Goal: Task Accomplishment & Management: Manage account settings

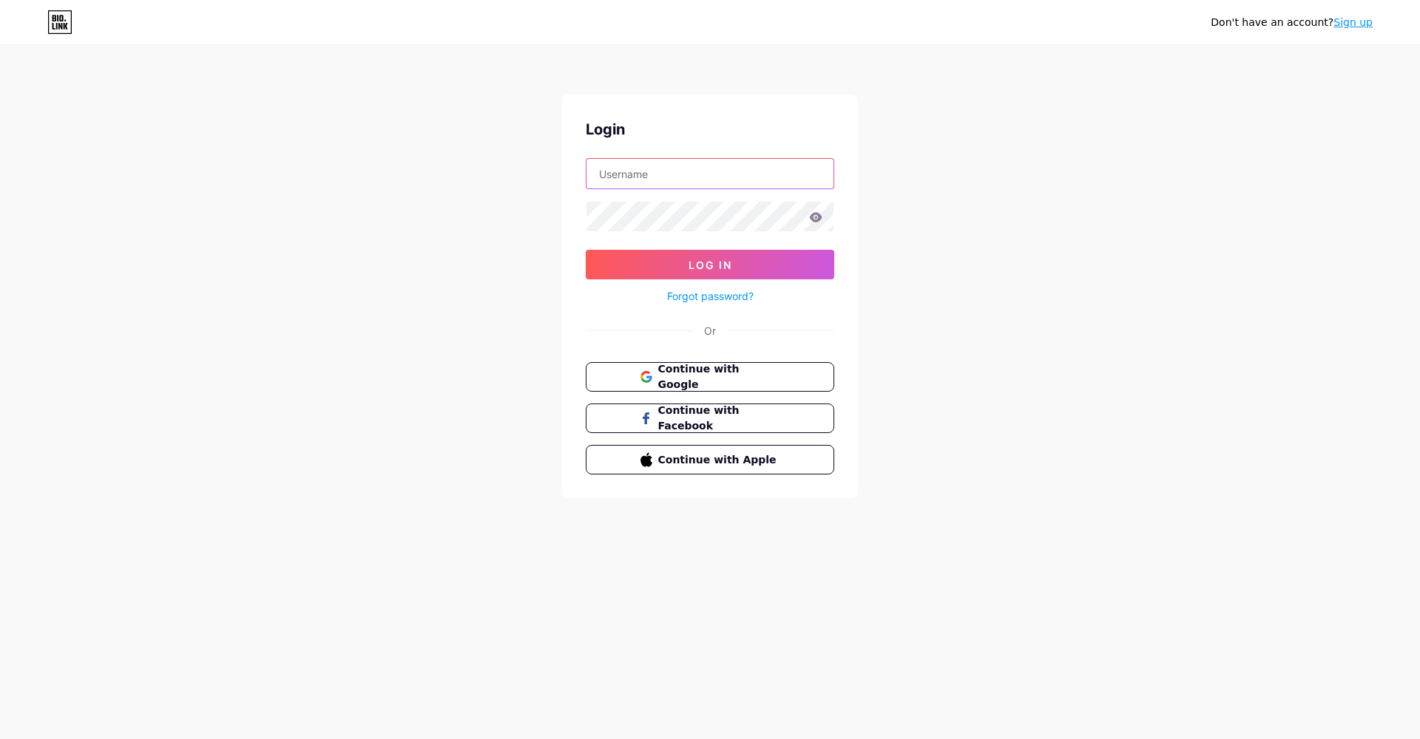
type input "xgvisual"
click at [697, 270] on span "Log In" at bounding box center [710, 265] width 44 height 13
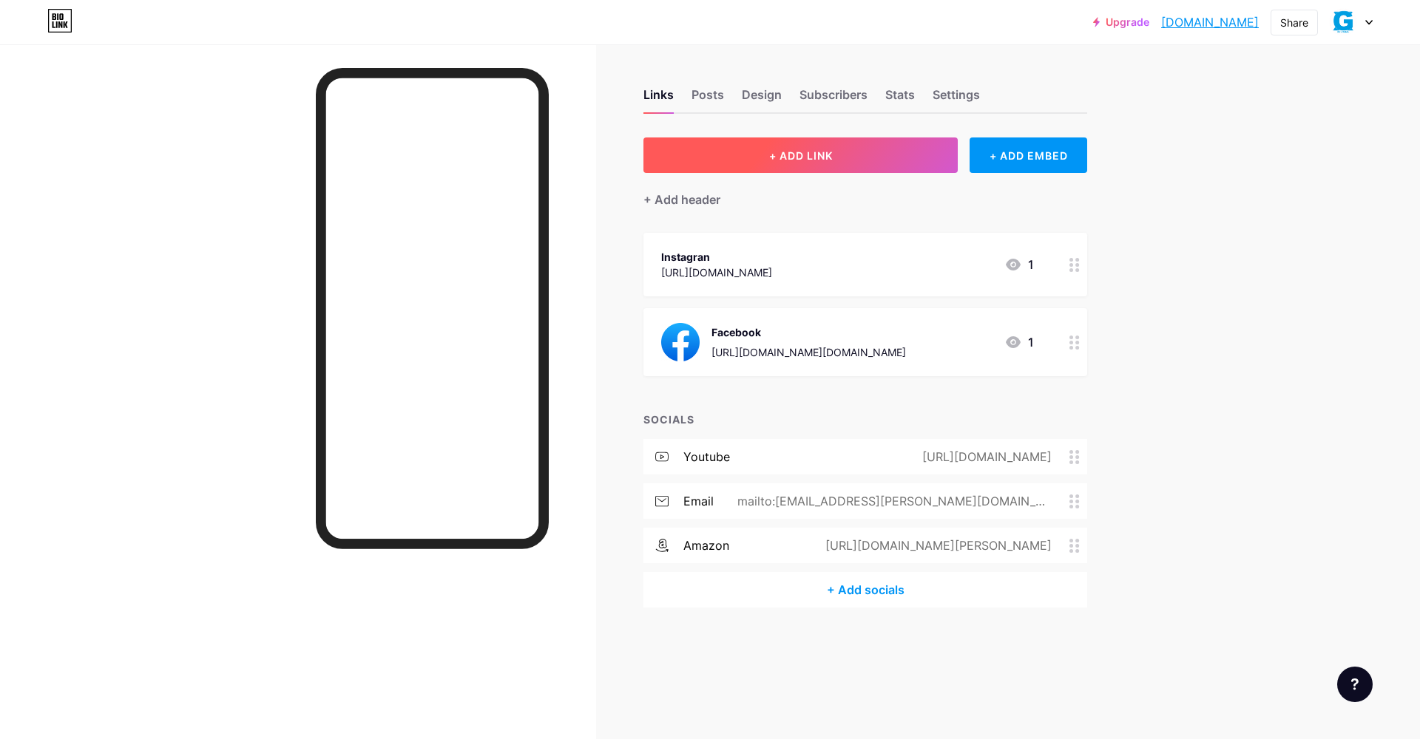
click at [802, 158] on span "+ ADD LINK" at bounding box center [801, 155] width 64 height 13
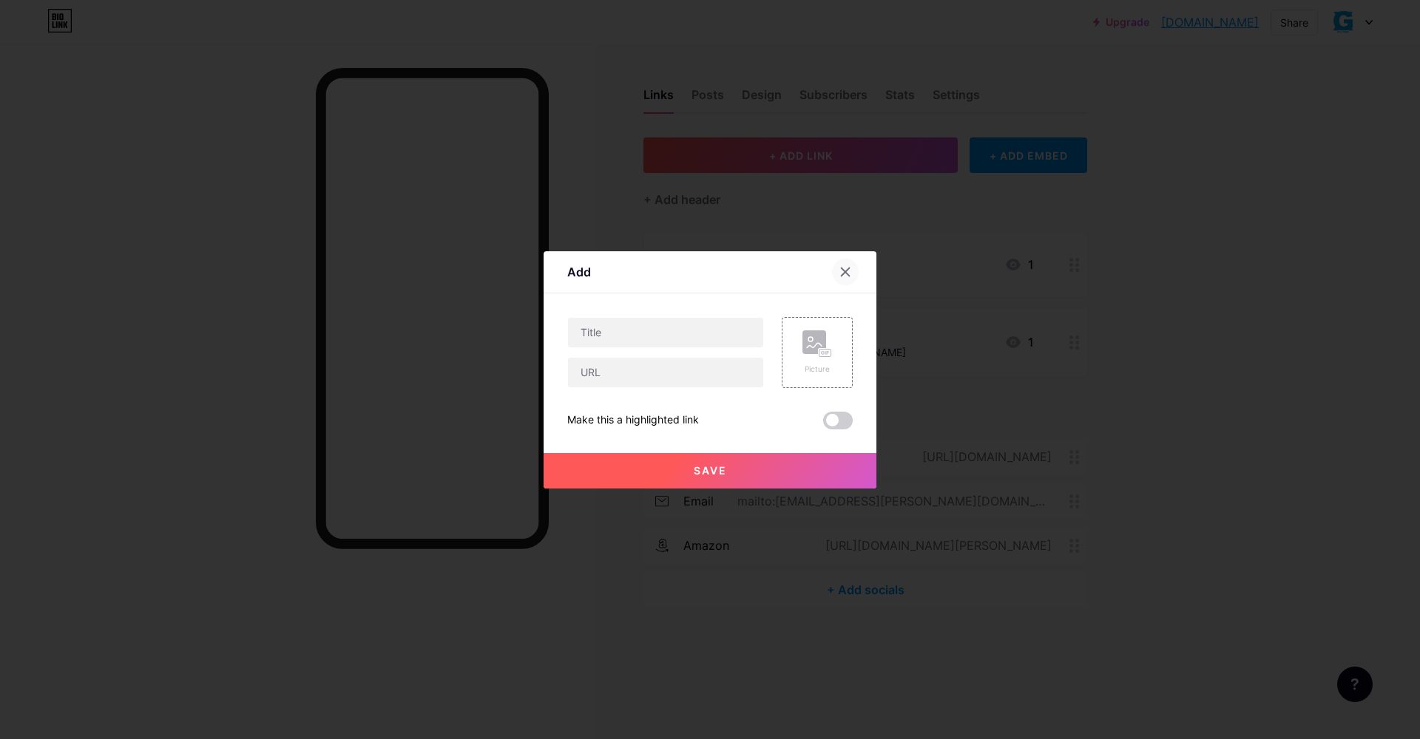
click at [853, 265] on div at bounding box center [845, 272] width 27 height 27
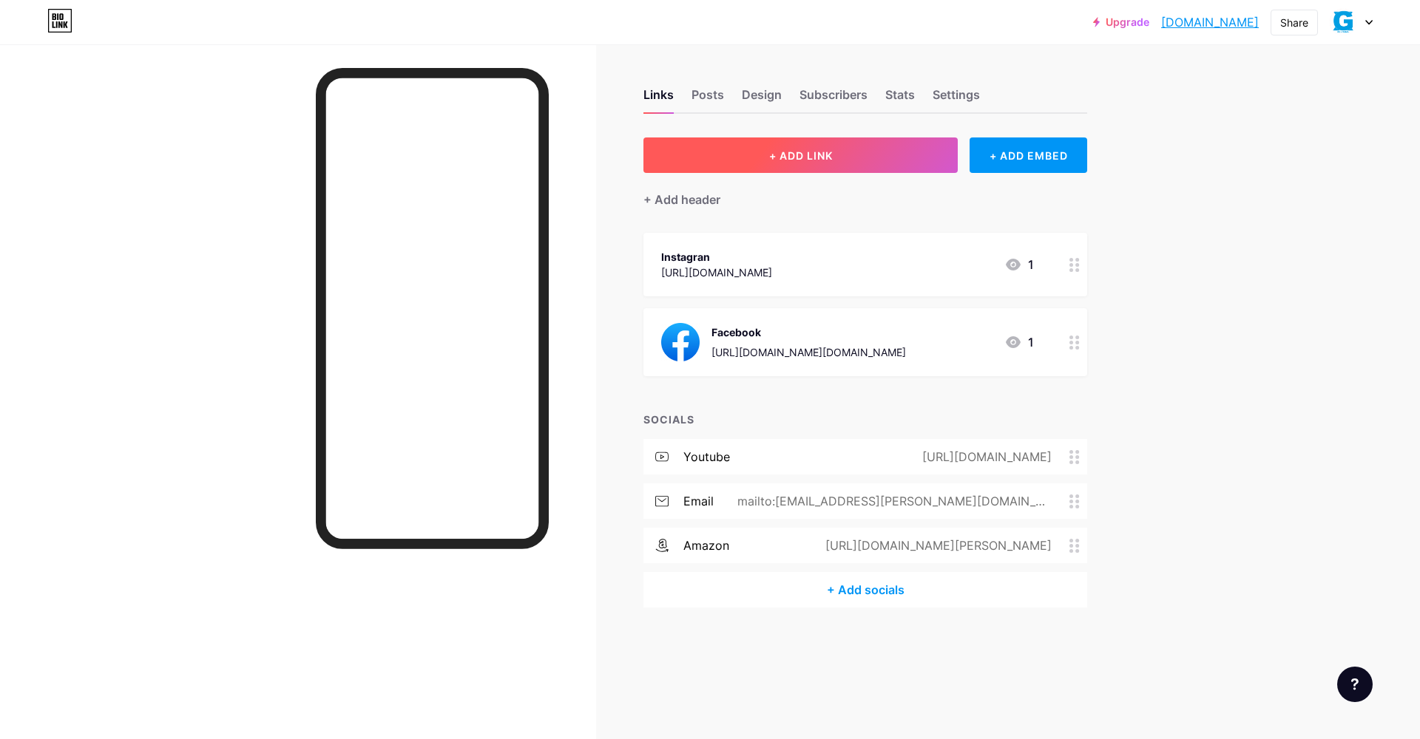
click at [855, 167] on button "+ ADD LINK" at bounding box center [800, 155] width 314 height 35
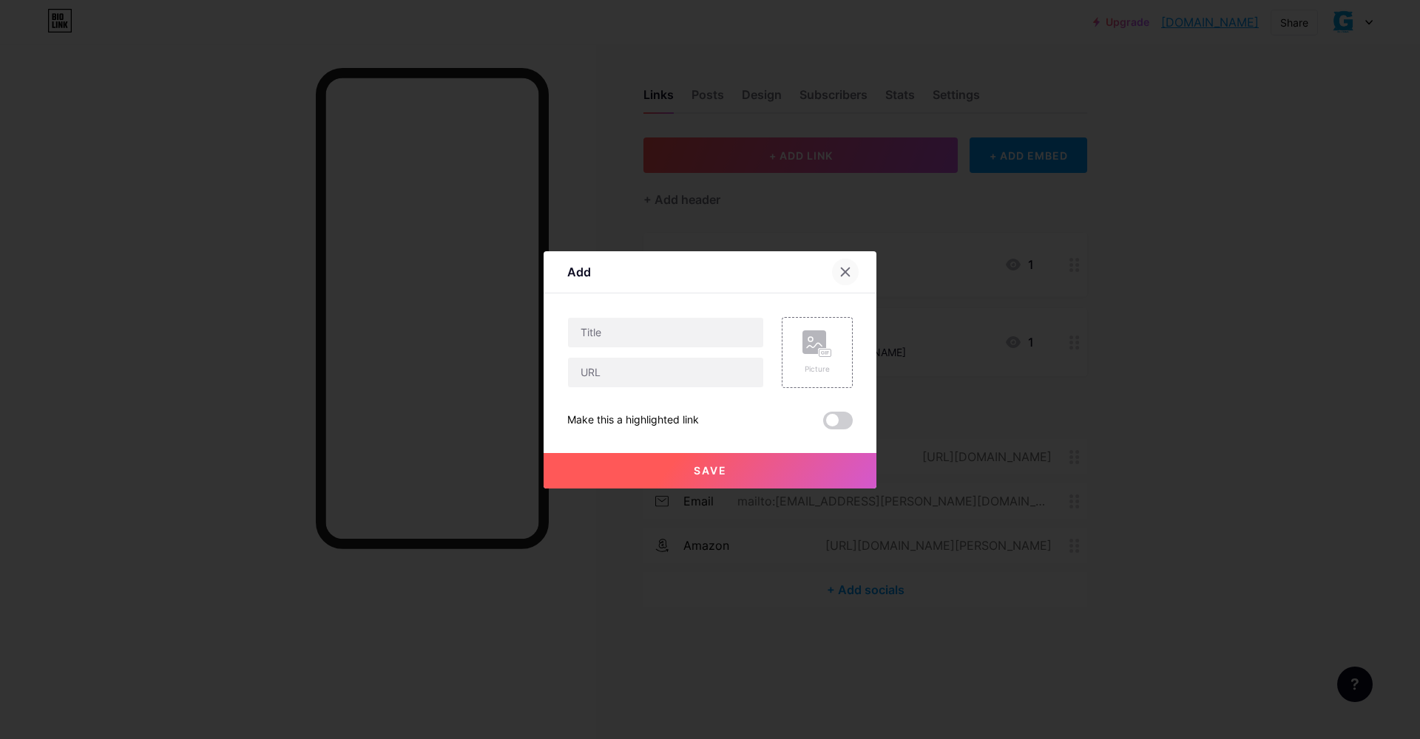
click at [842, 272] on icon at bounding box center [845, 272] width 12 height 12
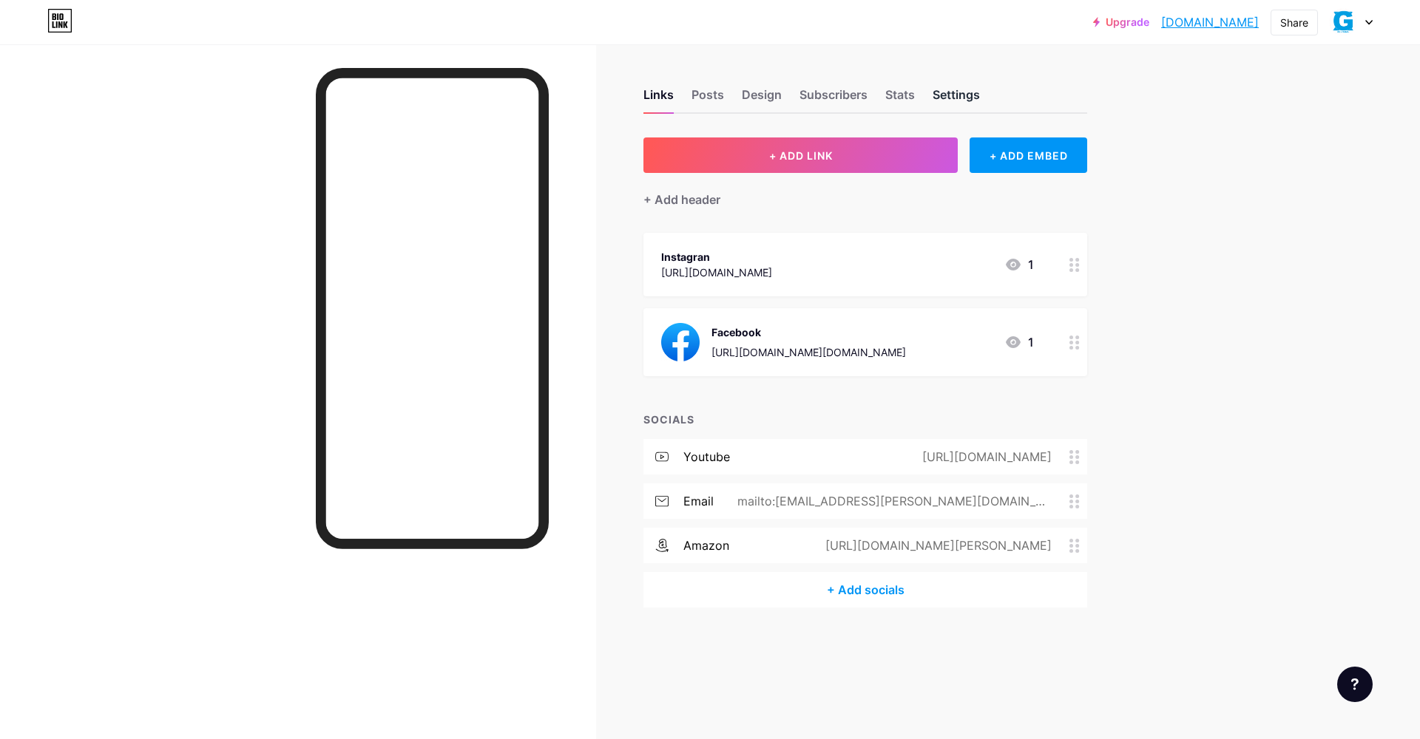
click at [960, 98] on div "Settings" at bounding box center [955, 99] width 47 height 27
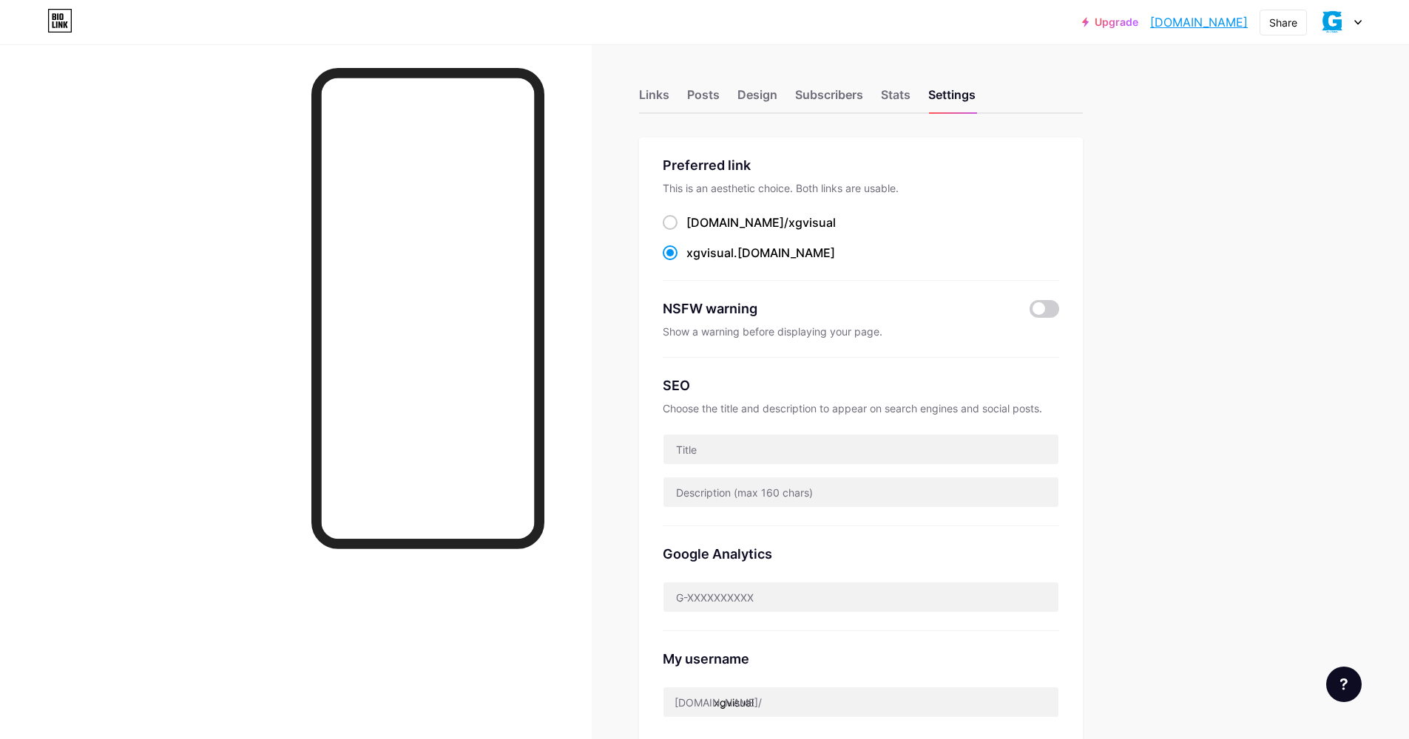
click at [881, 91] on div "Links Posts Design Subscribers Stats Settings" at bounding box center [861, 88] width 444 height 52
click at [832, 92] on div "Subscribers" at bounding box center [829, 99] width 68 height 27
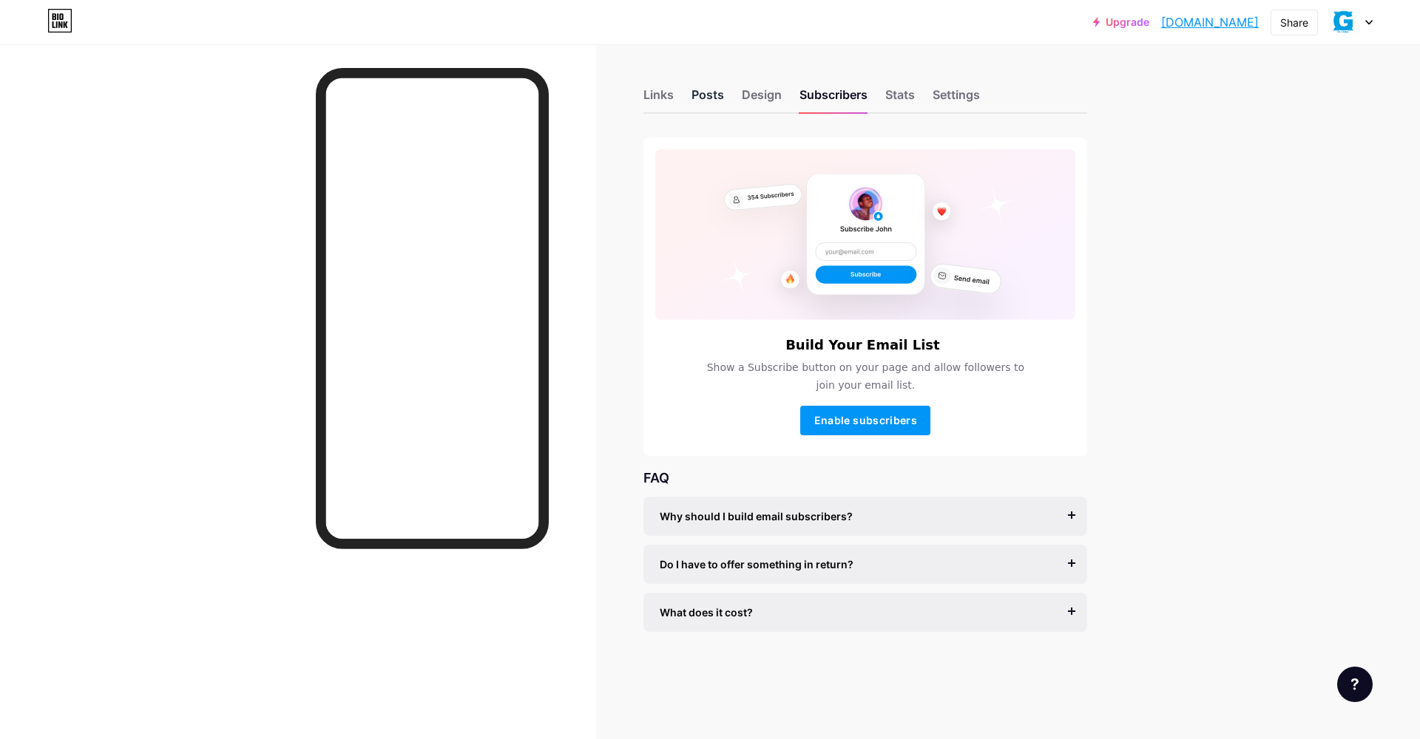
click at [717, 98] on div "Posts" at bounding box center [707, 99] width 33 height 27
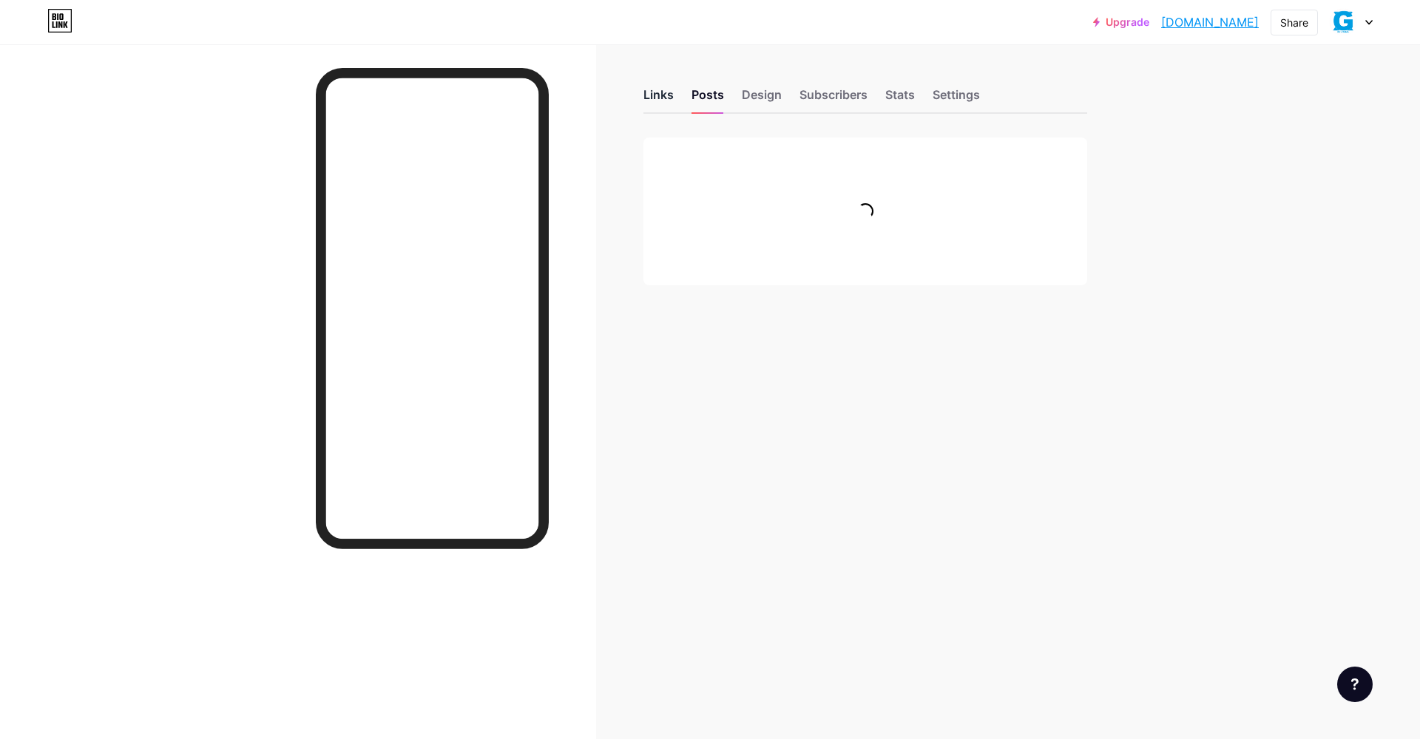
click at [671, 97] on div "Links" at bounding box center [658, 99] width 30 height 27
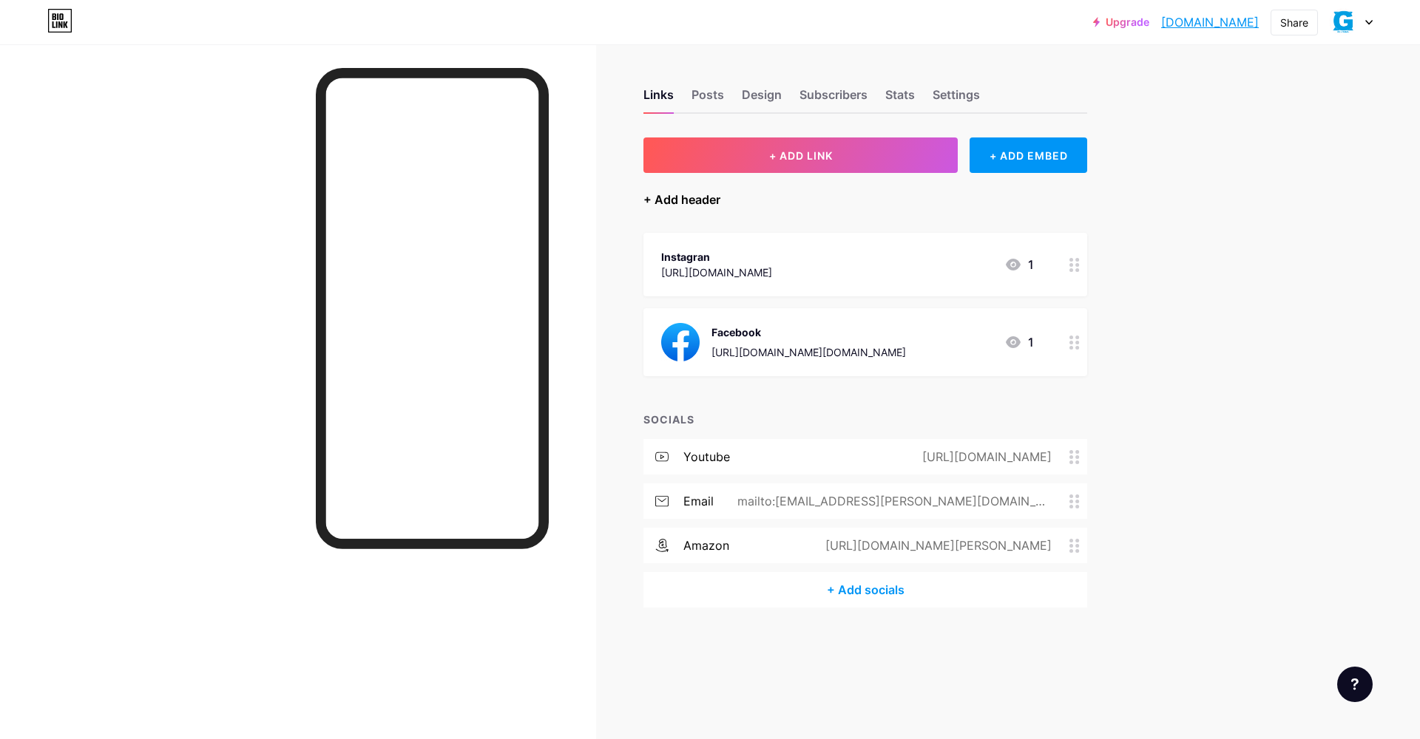
click at [676, 200] on div "+ Add header" at bounding box center [681, 200] width 77 height 18
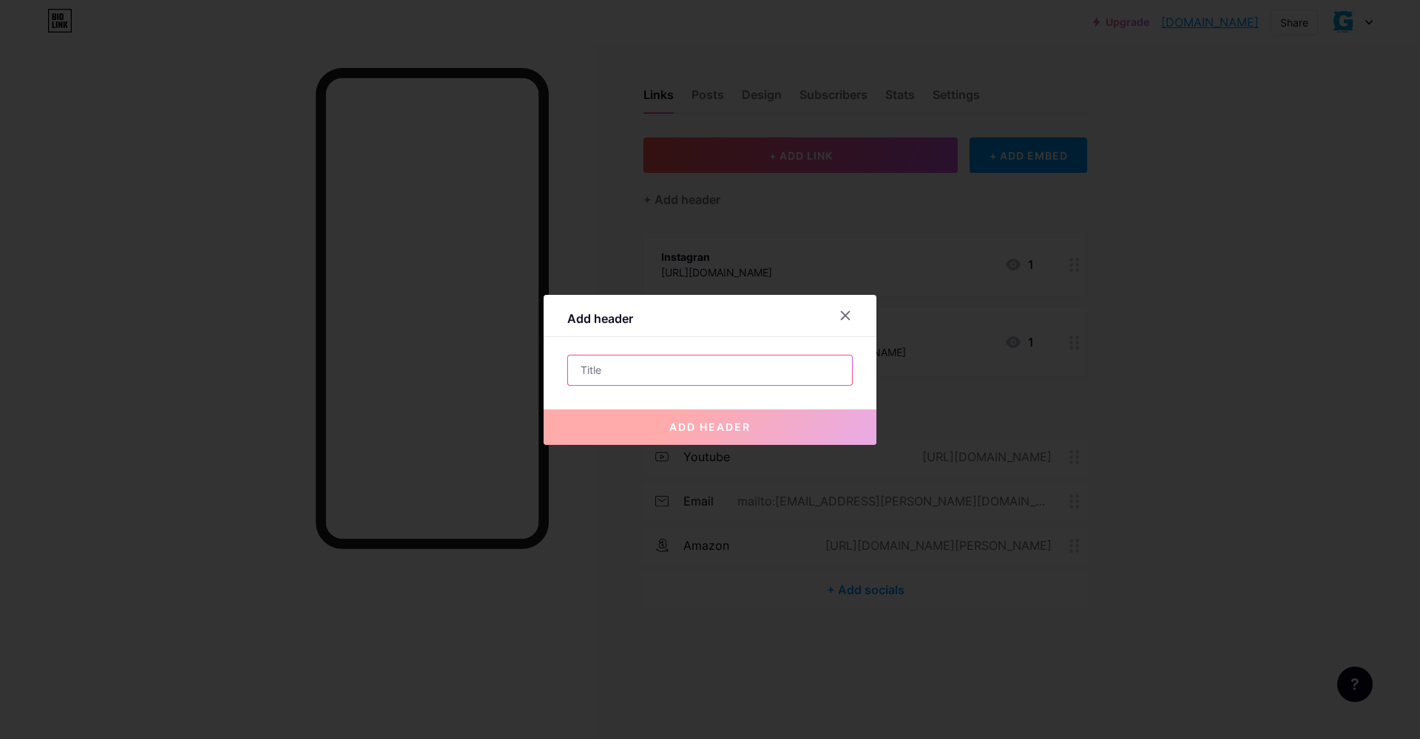
click at [690, 374] on input "text" at bounding box center [710, 371] width 284 height 30
type input "g"
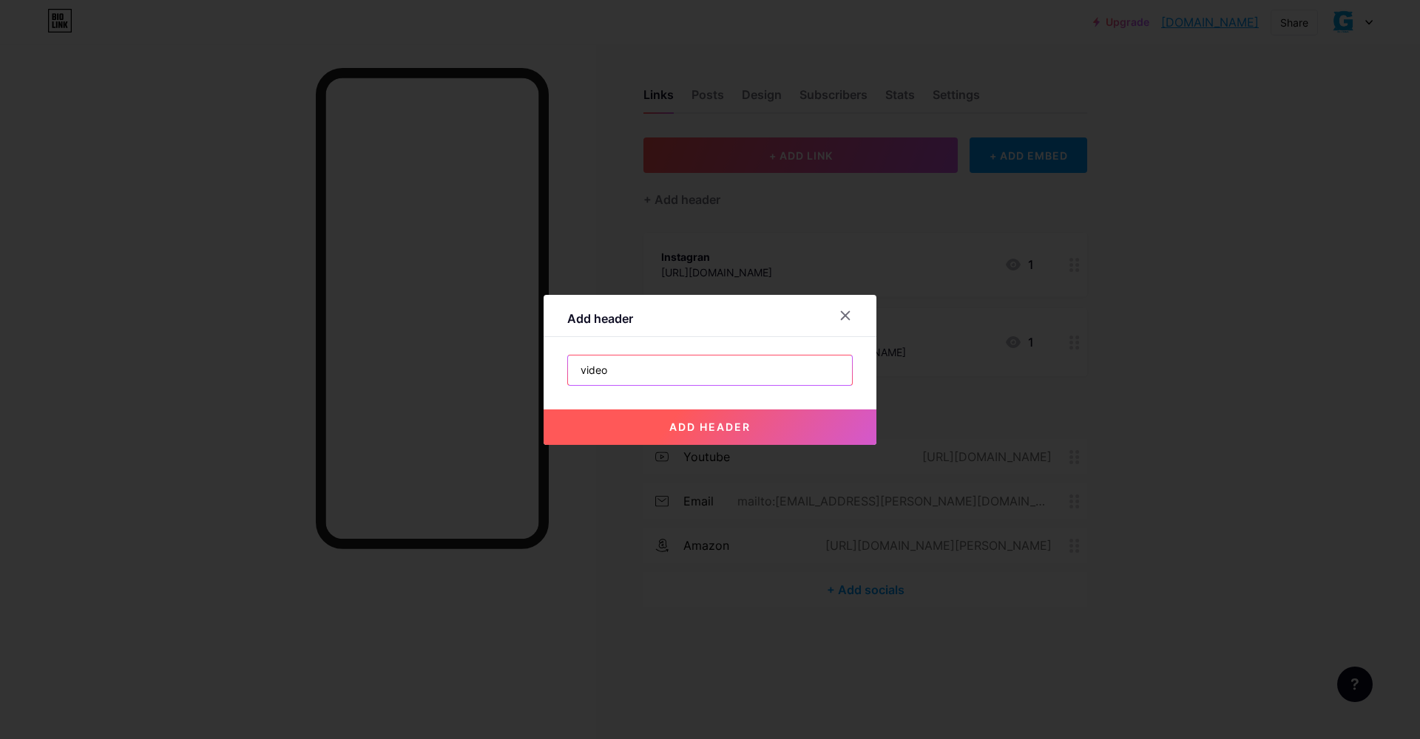
type input "video"
click at [733, 421] on span "add header" at bounding box center [709, 427] width 81 height 13
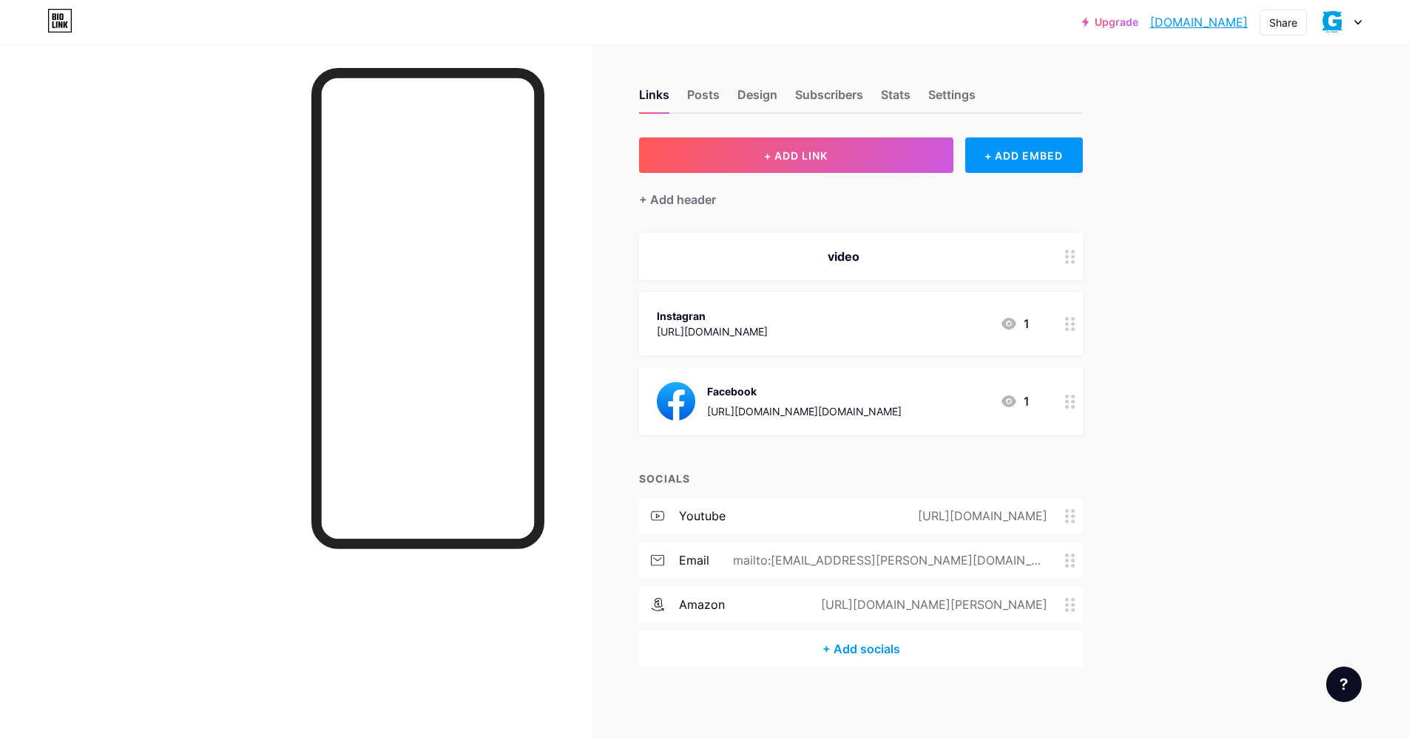
click at [688, 384] on img at bounding box center [676, 401] width 38 height 38
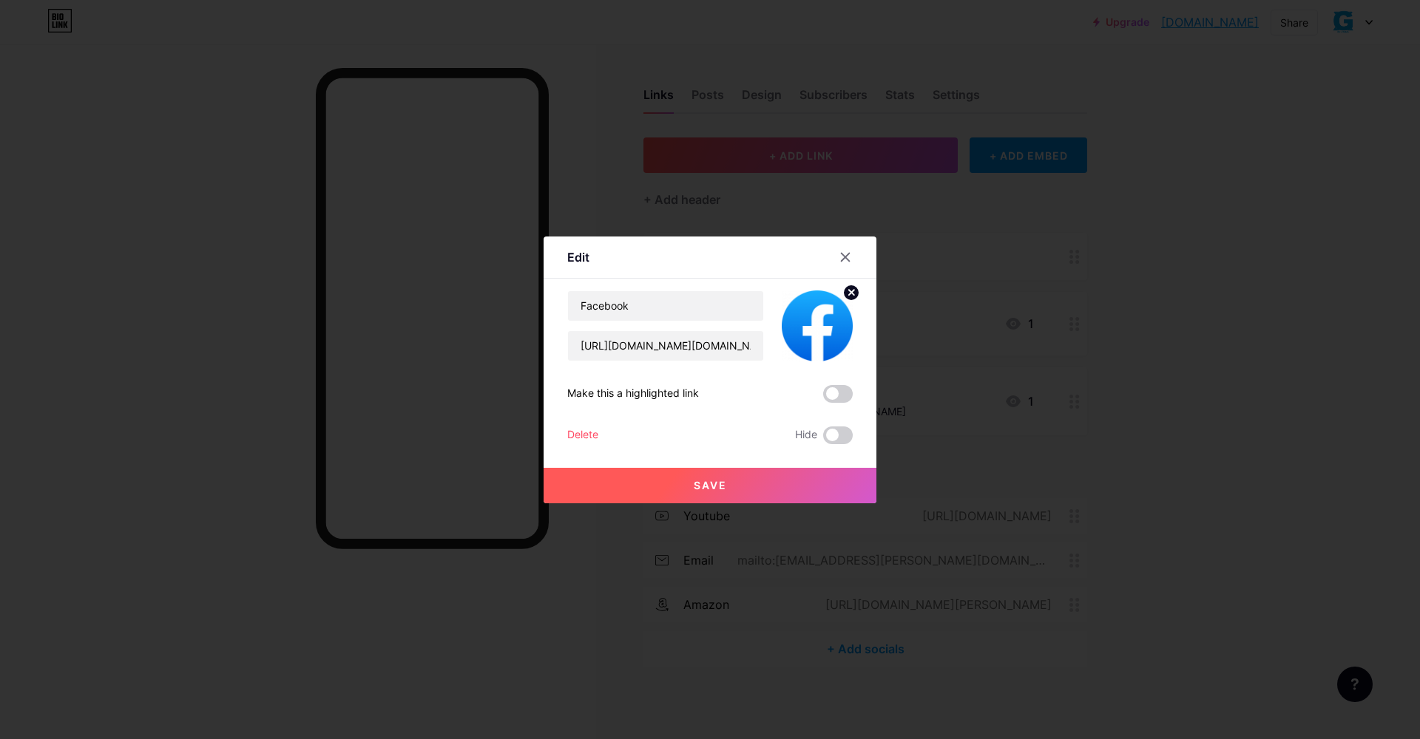
click at [627, 244] on div "Edit" at bounding box center [709, 261] width 333 height 35
click at [848, 257] on icon at bounding box center [845, 257] width 12 height 12
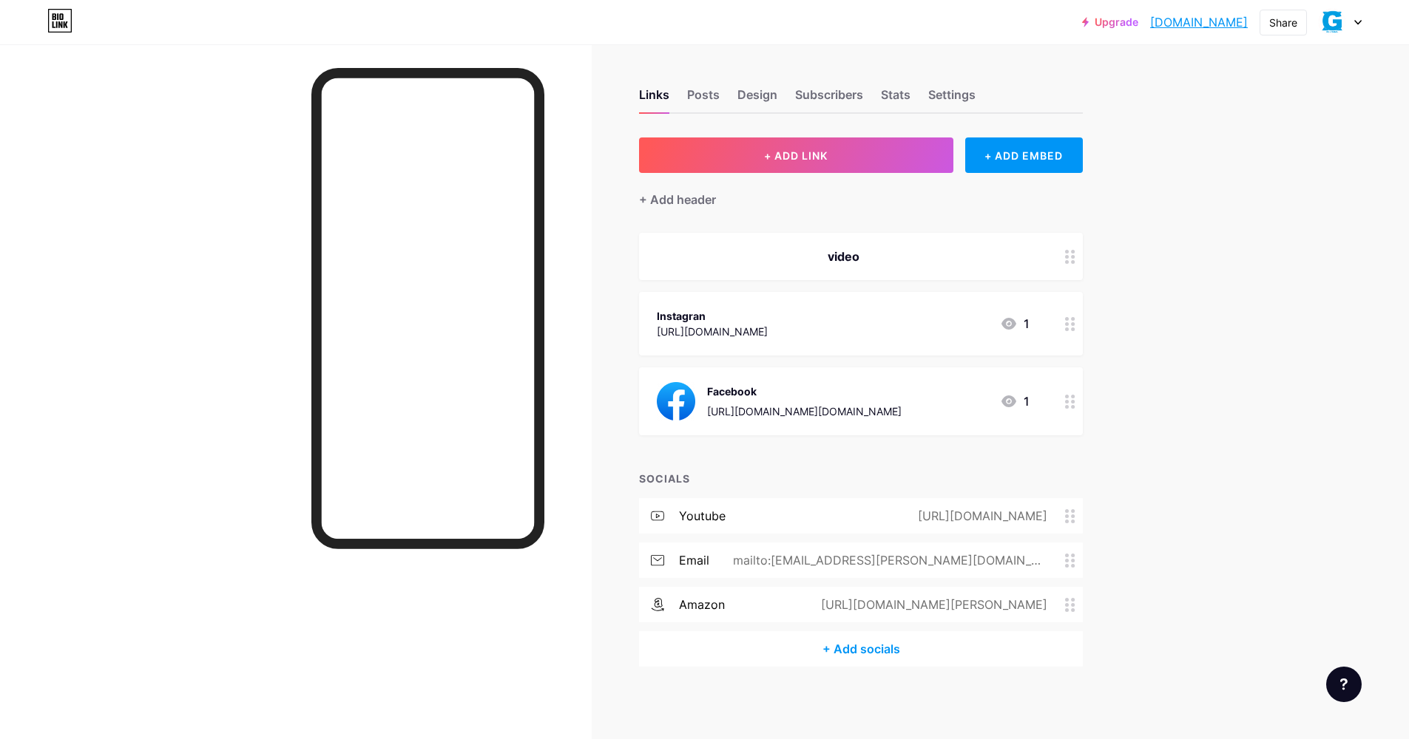
click at [1068, 260] on circle at bounding box center [1067, 262] width 4 height 4
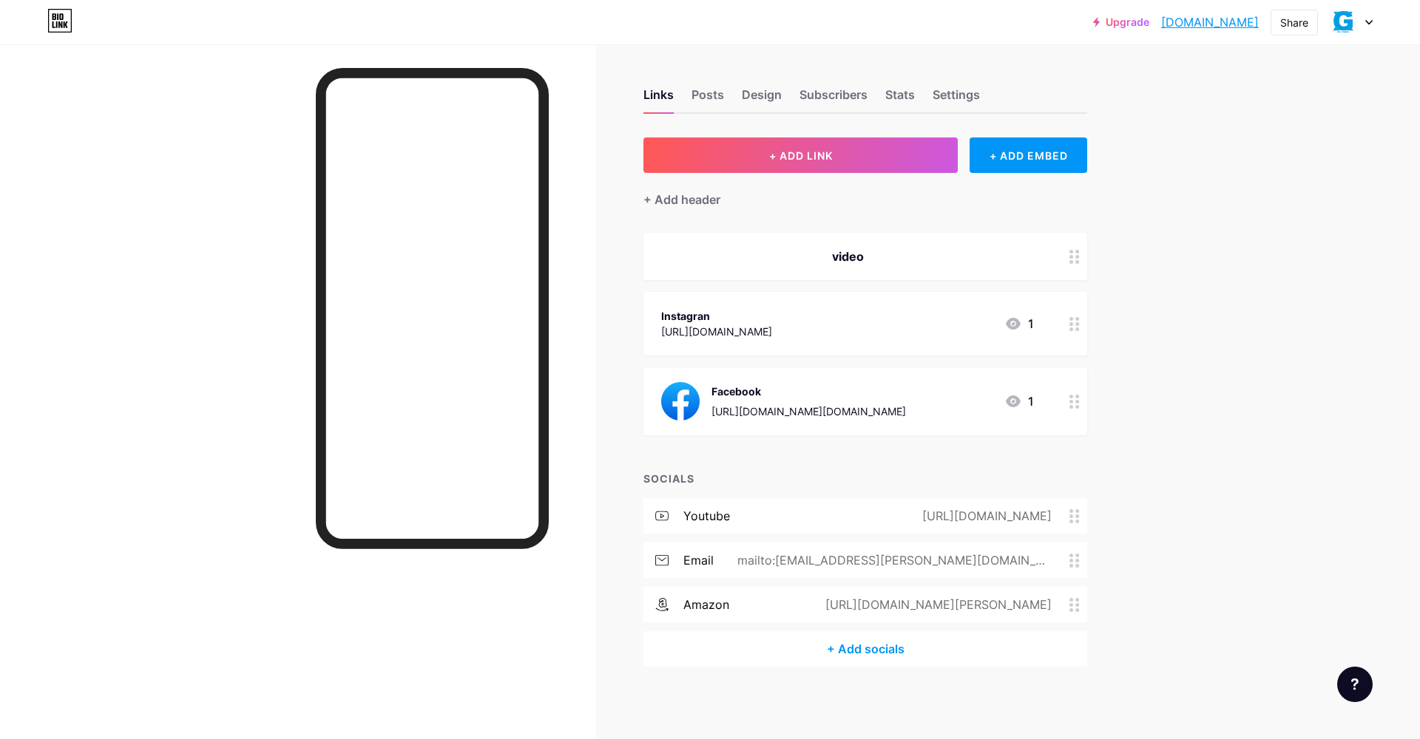
click at [584, 397] on div "Delete" at bounding box center [582, 398] width 31 height 18
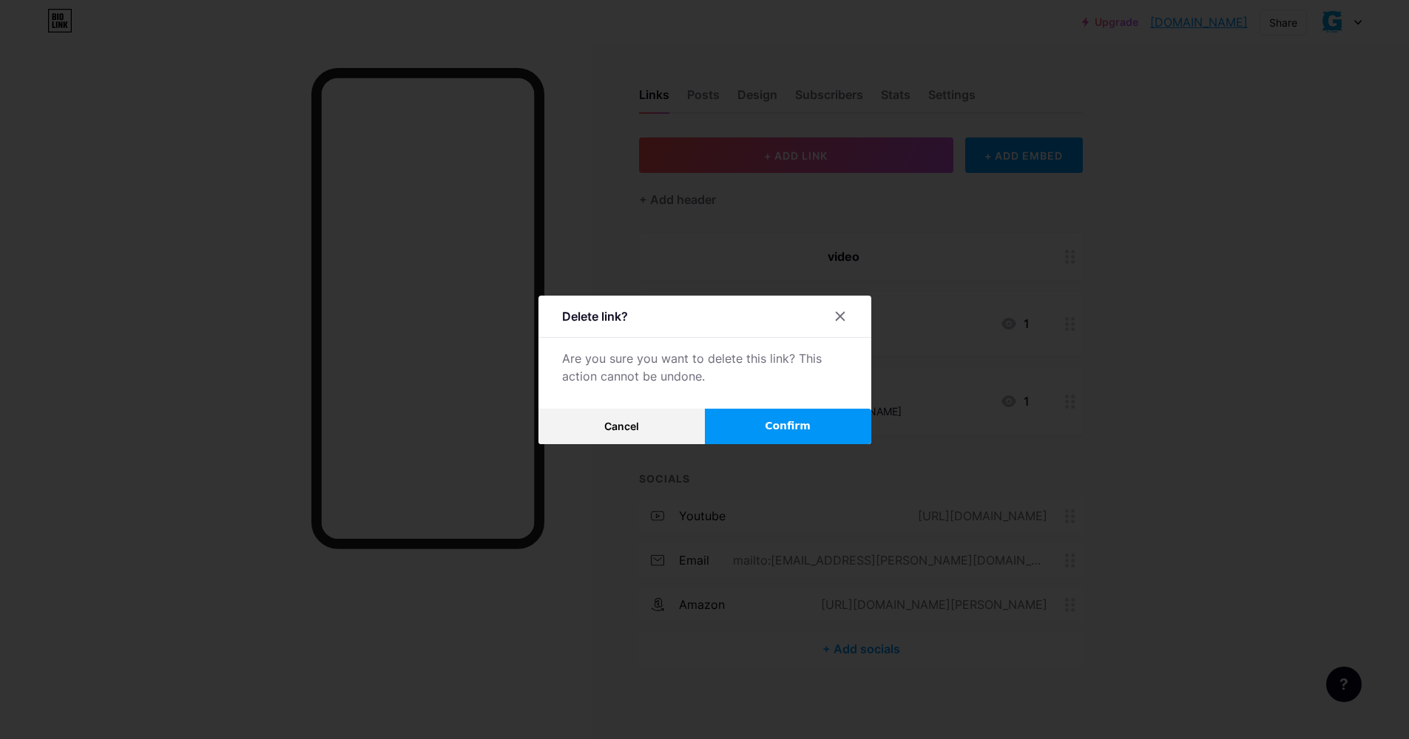
drag, startPoint x: 832, startPoint y: 423, endPoint x: 812, endPoint y: 424, distance: 20.0
click at [832, 423] on button "Confirm" at bounding box center [788, 426] width 166 height 35
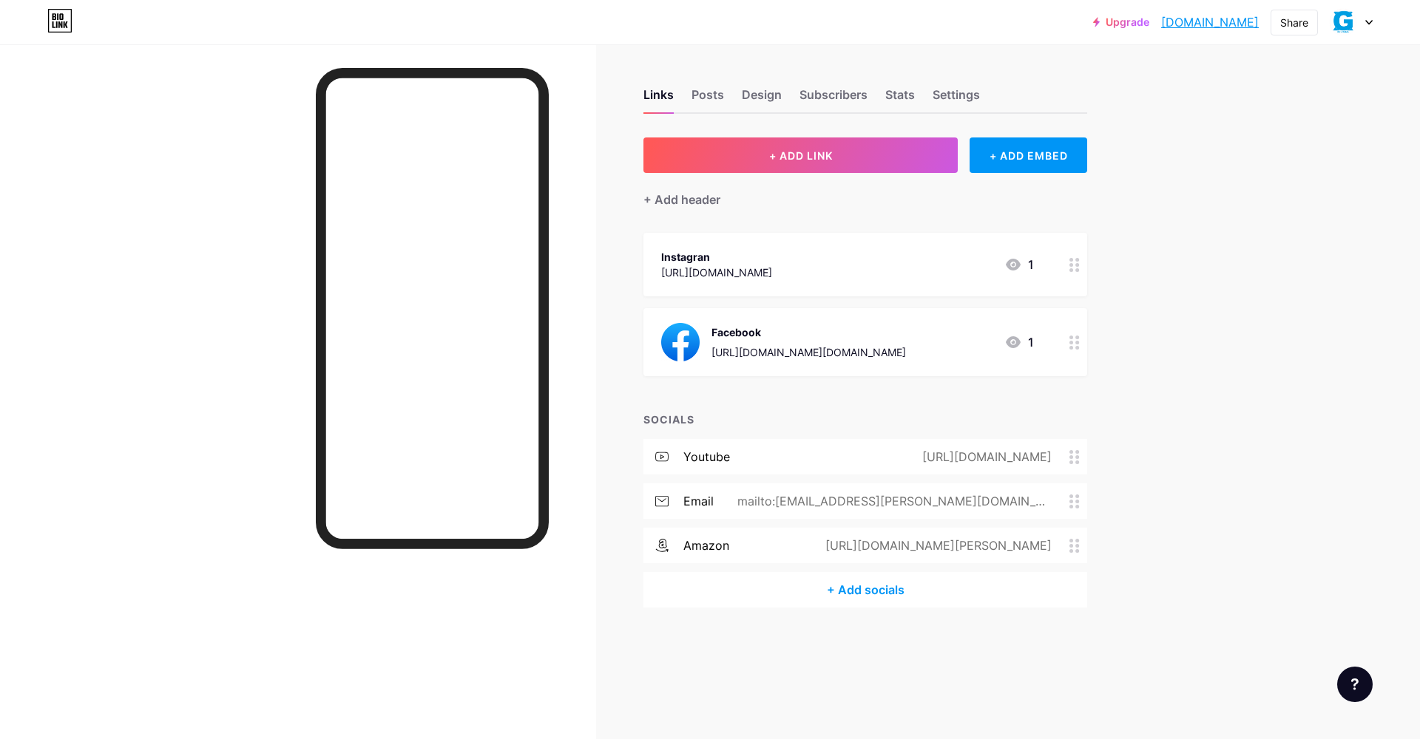
click at [742, 376] on div "+ ADD LINK + ADD EMBED + Add header Instagran [URL][DOMAIN_NAME] 1 Facebook [UR…" at bounding box center [865, 373] width 444 height 470
click at [827, 148] on button "+ ADD LINK" at bounding box center [800, 155] width 314 height 35
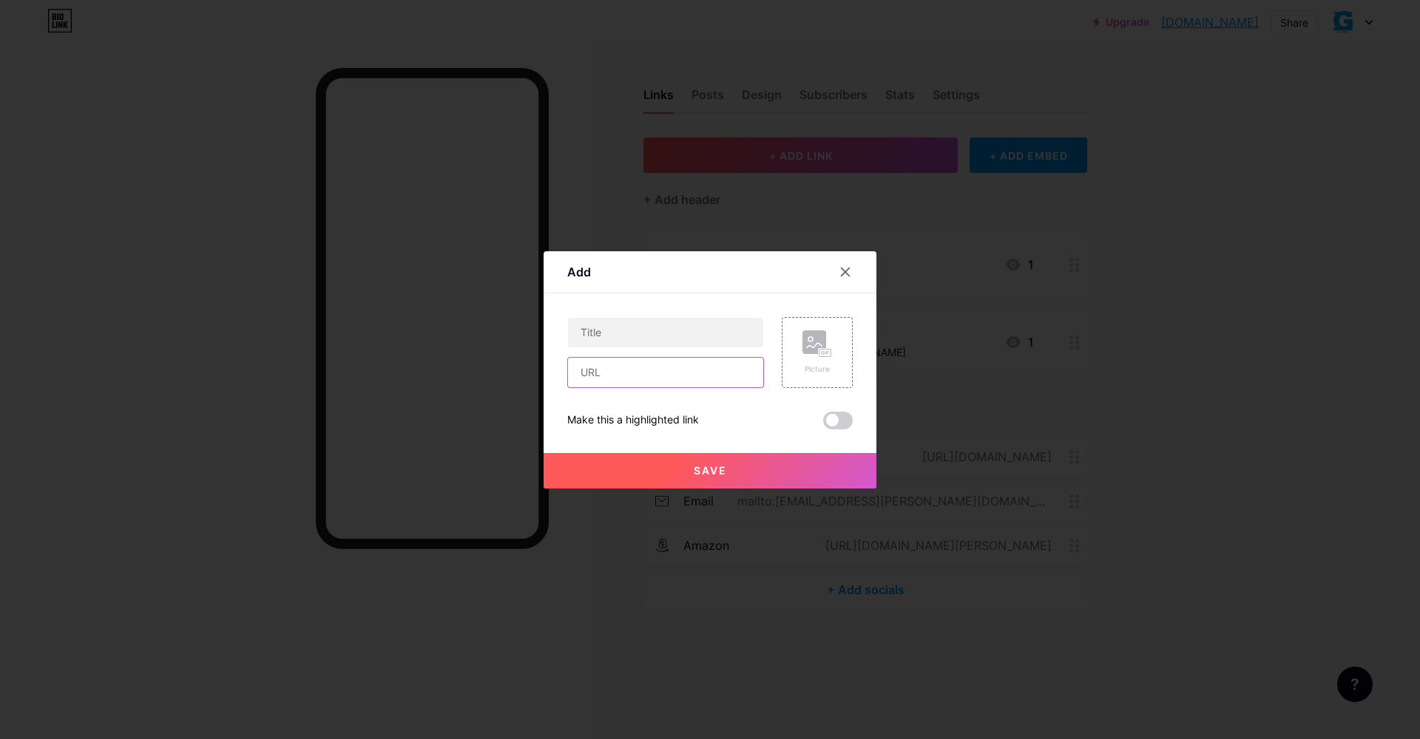
click at [594, 373] on input "text" at bounding box center [665, 373] width 195 height 30
paste input "[URL][DOMAIN_NAME]"
type input "[URL][DOMAIN_NAME]"
click at [624, 332] on input "text" at bounding box center [665, 333] width 195 height 30
type input "booktrailer"
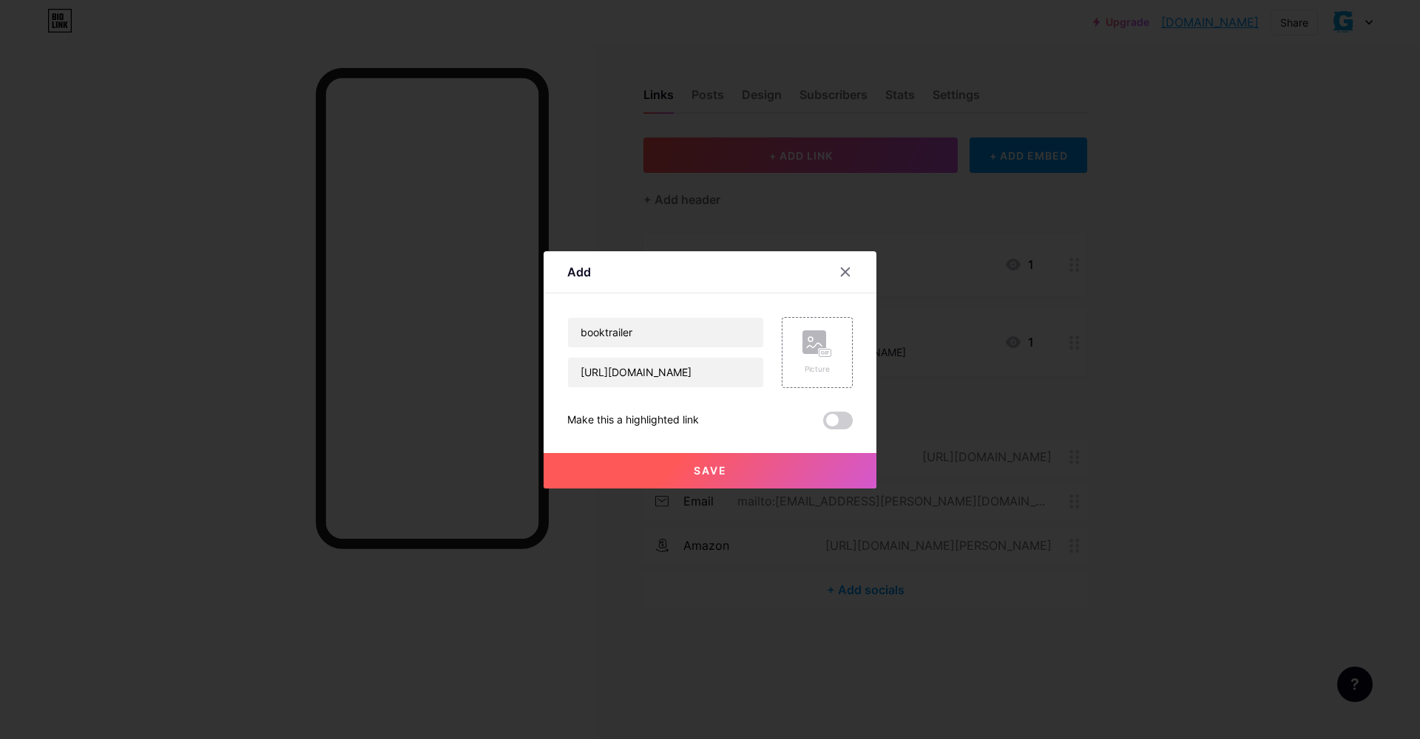
click at [709, 466] on span "Save" at bounding box center [710, 470] width 33 height 13
